Goal: Transaction & Acquisition: Subscribe to service/newsletter

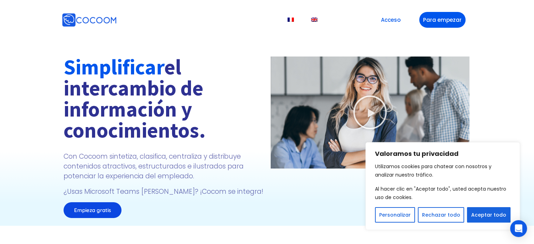
click at [497, 215] on font "Aceptar todo" at bounding box center [488, 214] width 35 height 7
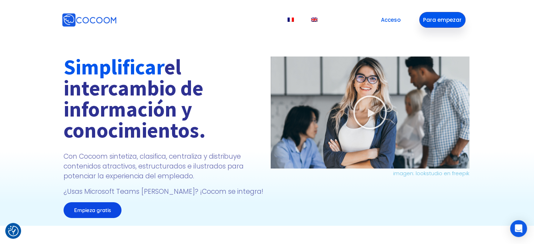
click at [436, 24] on font "Para empezar" at bounding box center [442, 20] width 39 height 8
click at [389, 19] on font "Acceso" at bounding box center [391, 19] width 20 height 7
